Goal: Navigation & Orientation: Go to known website

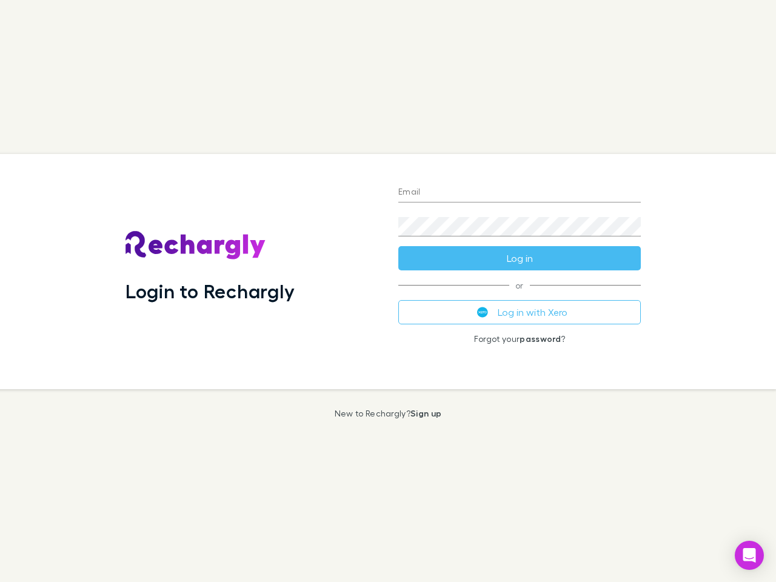
click at [388, 291] on div "Login to Rechargly" at bounding box center [252, 271] width 273 height 235
click at [519, 193] on input "Email" at bounding box center [519, 192] width 242 height 19
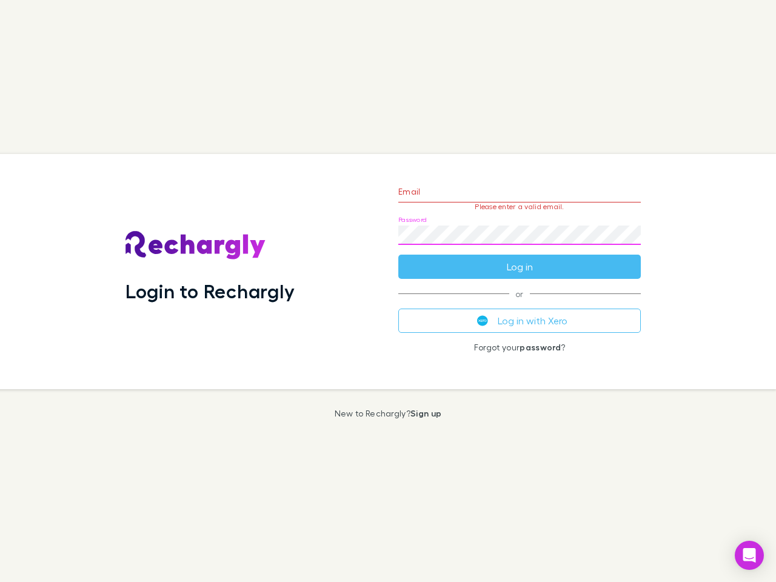
click at [519, 258] on form "Email Please enter a valid email. Password Log in" at bounding box center [519, 225] width 242 height 105
click at [519, 312] on div "Email Please enter a valid email. Password Log in or Log in with Xero Forgot yo…" at bounding box center [519, 271] width 262 height 235
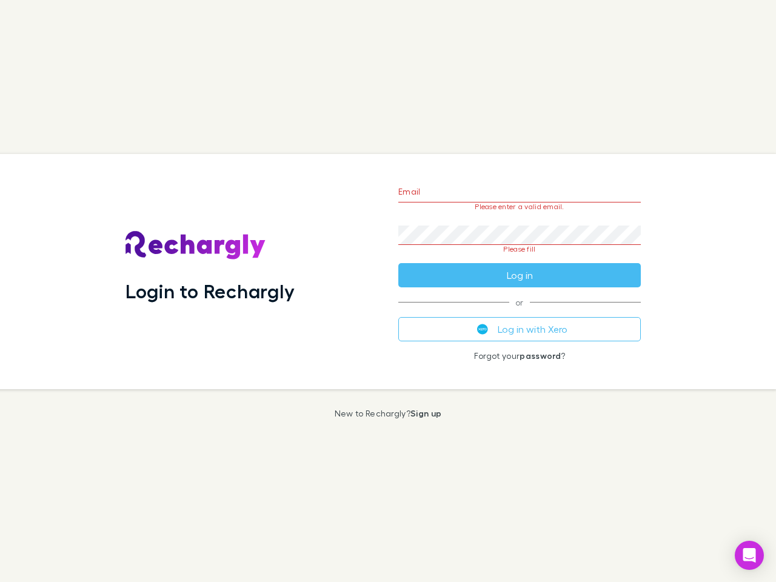
click at [749, 555] on icon "Open Intercom Messenger" at bounding box center [749, 555] width 13 height 15
